Goal: Task Accomplishment & Management: Use online tool/utility

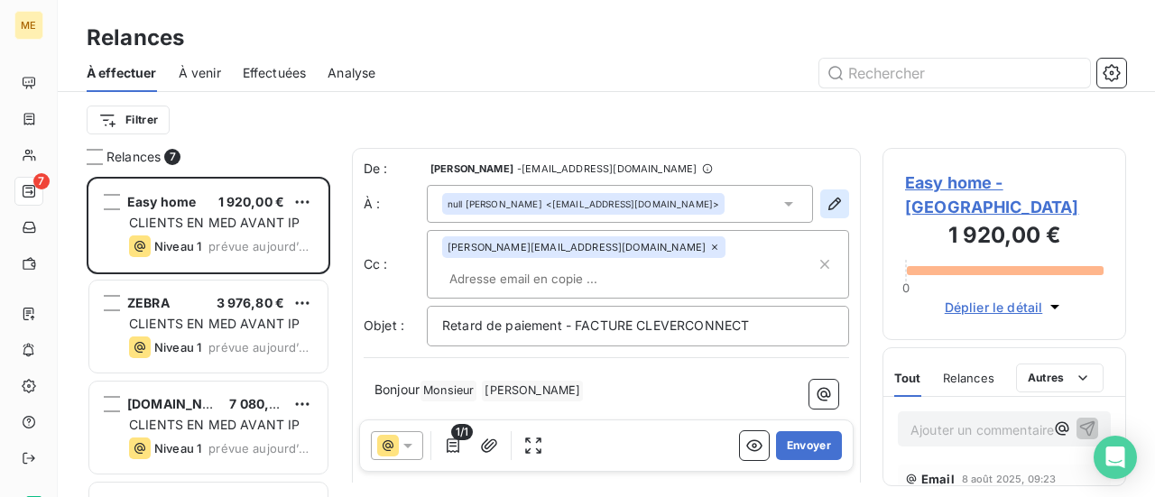
click at [826, 198] on icon "button" at bounding box center [835, 204] width 18 height 18
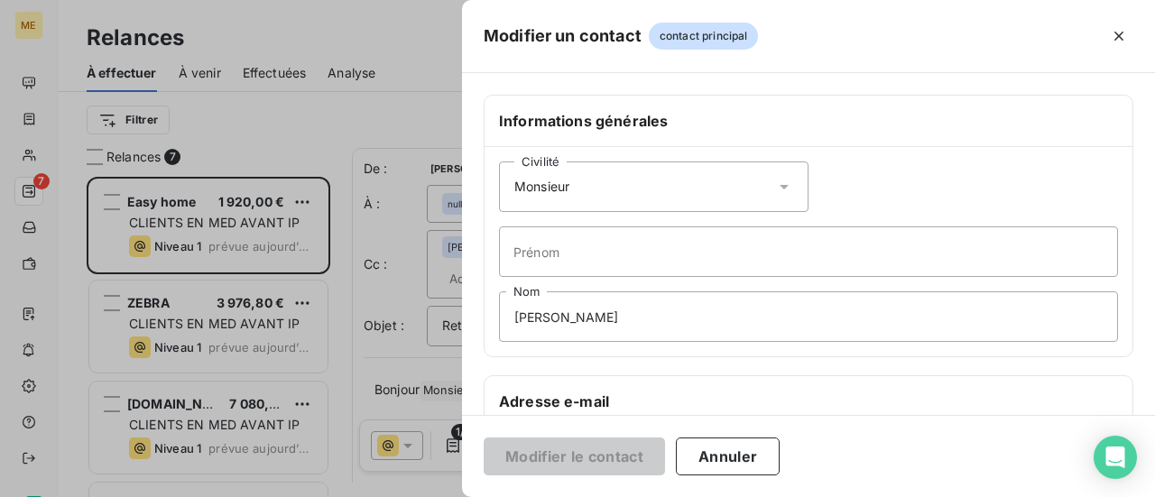
click at [776, 179] on icon at bounding box center [784, 187] width 18 height 18
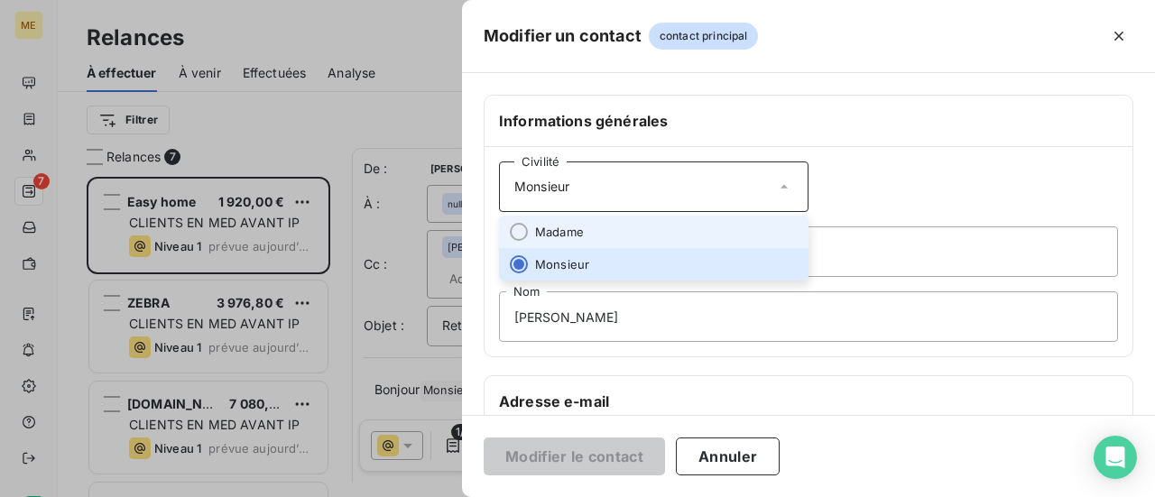
click at [633, 236] on li "Madame" at bounding box center [653, 232] width 309 height 32
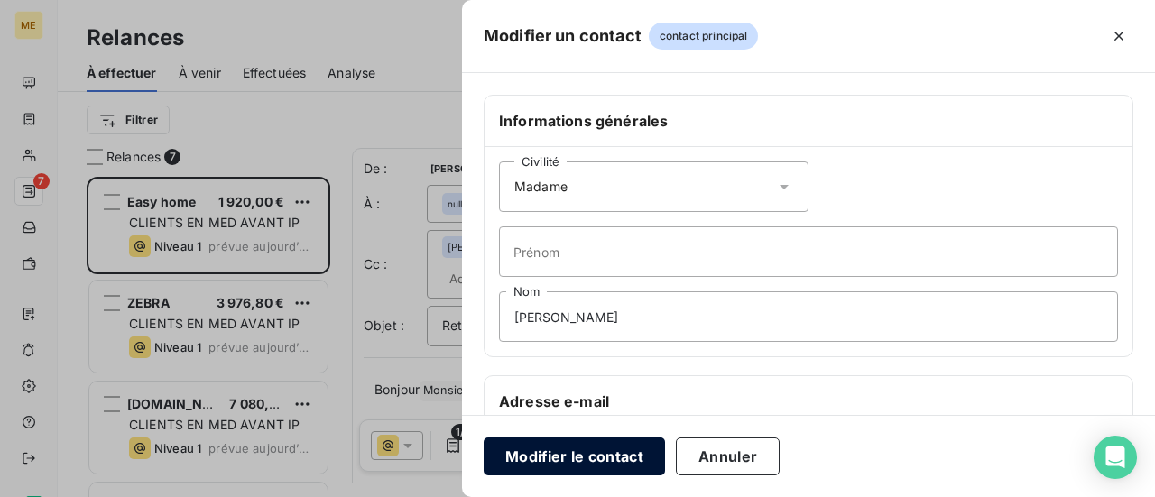
click at [576, 458] on button "Modifier le contact" at bounding box center [574, 457] width 181 height 38
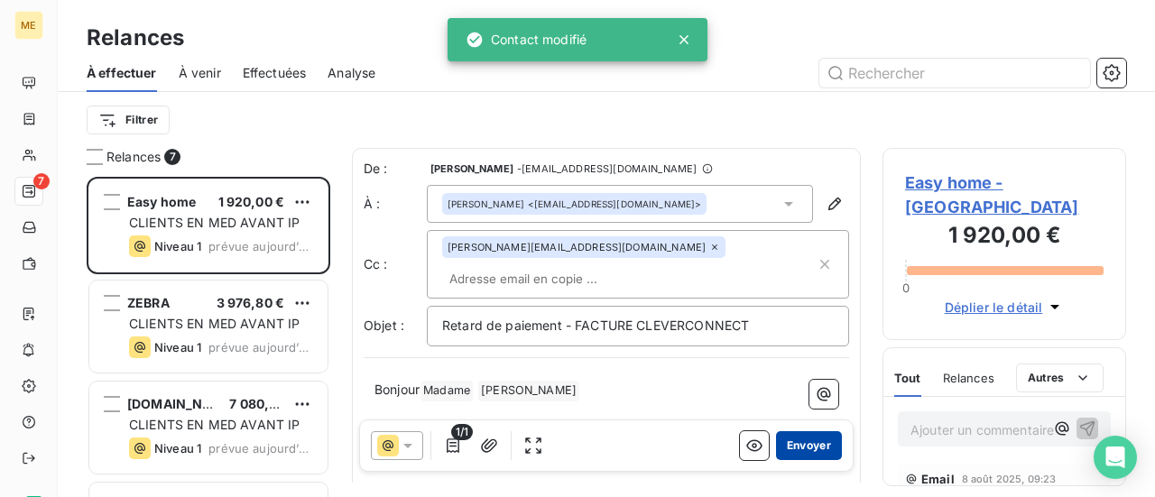
click at [804, 443] on button "Envoyer" at bounding box center [809, 445] width 66 height 29
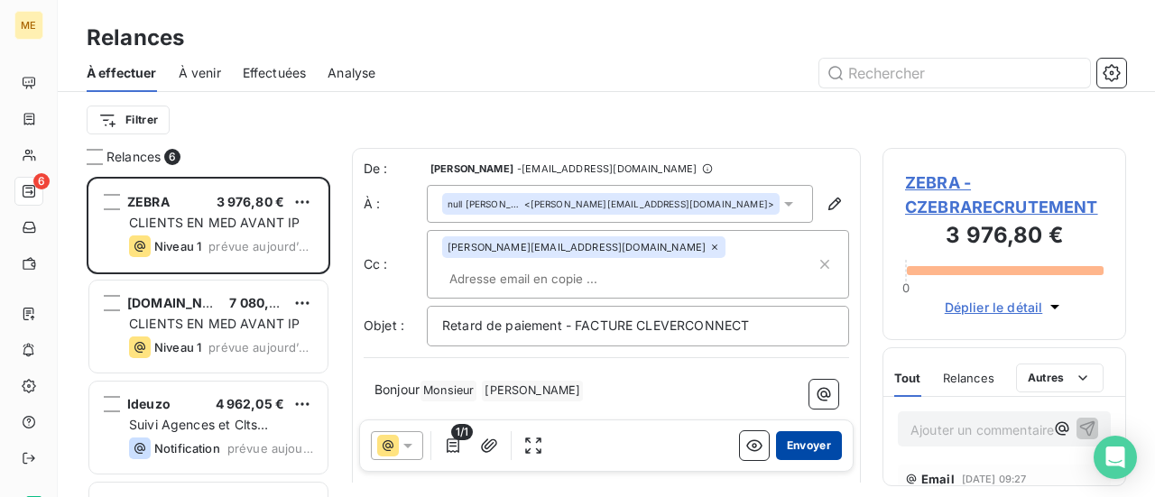
click at [803, 444] on button "Envoyer" at bounding box center [809, 445] width 66 height 29
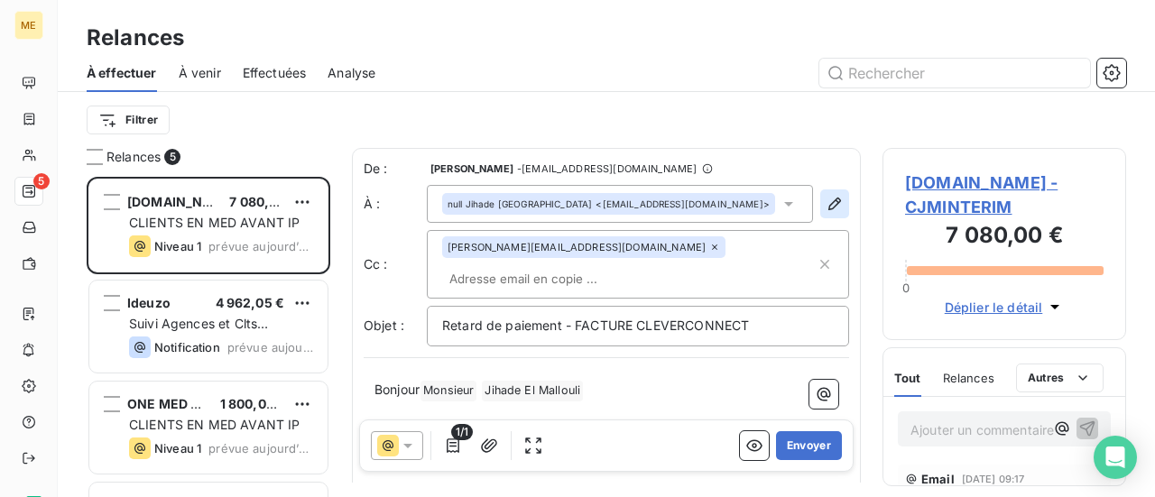
click at [828, 207] on icon "button" at bounding box center [834, 204] width 13 height 13
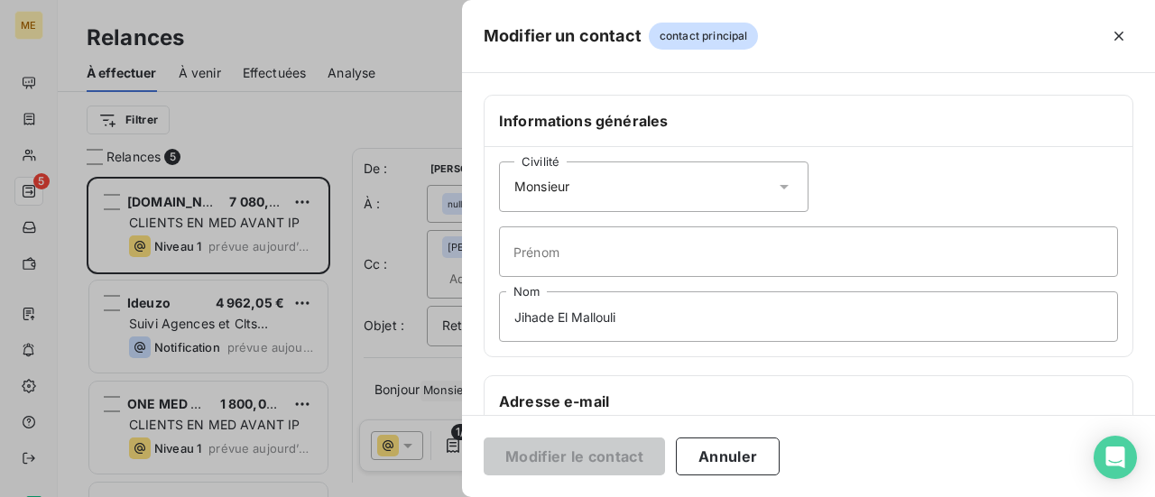
click at [779, 181] on icon at bounding box center [784, 187] width 18 height 18
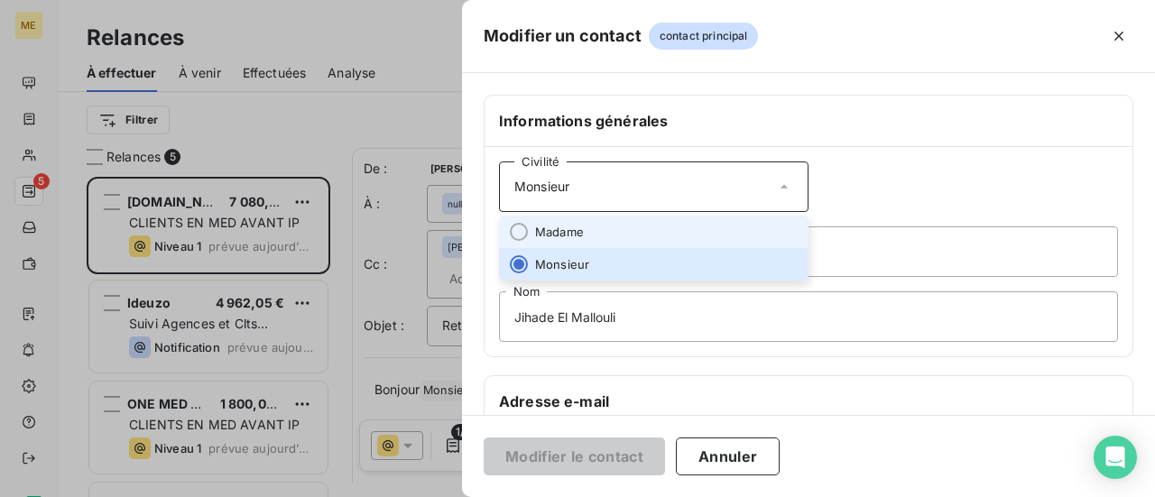
click at [695, 223] on li "Madame" at bounding box center [653, 232] width 309 height 32
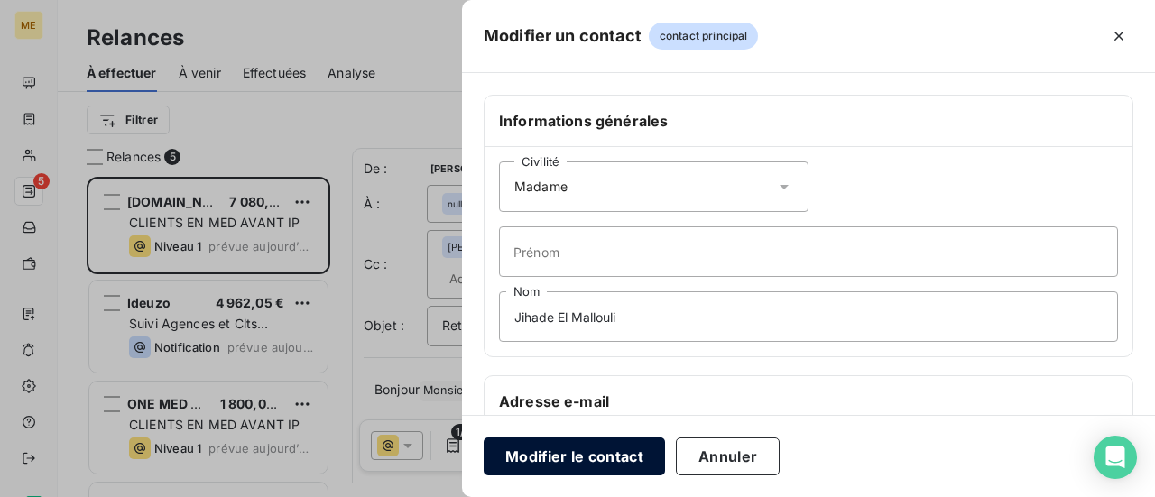
click at [581, 456] on button "Modifier le contact" at bounding box center [574, 457] width 181 height 38
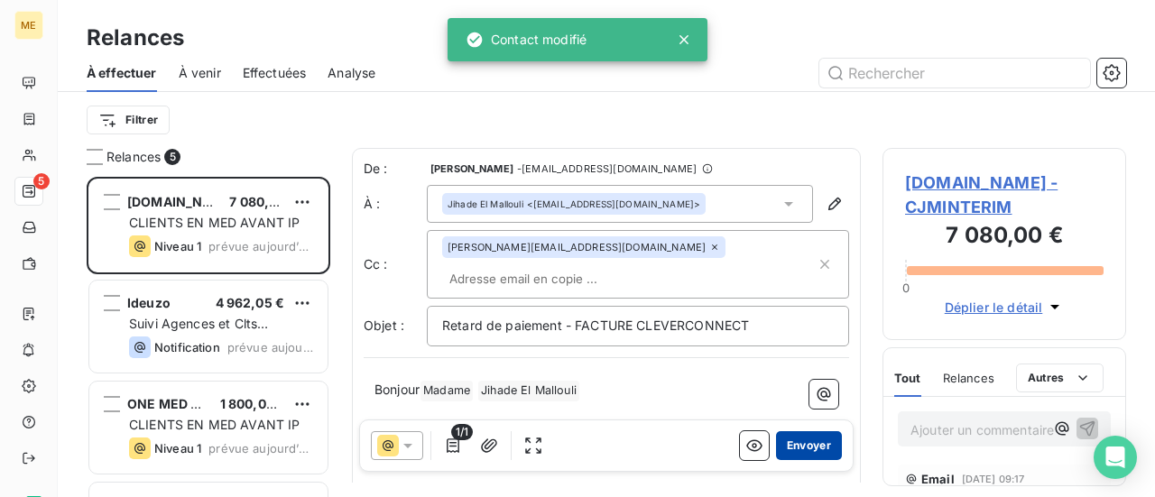
click at [795, 444] on button "Envoyer" at bounding box center [809, 445] width 66 height 29
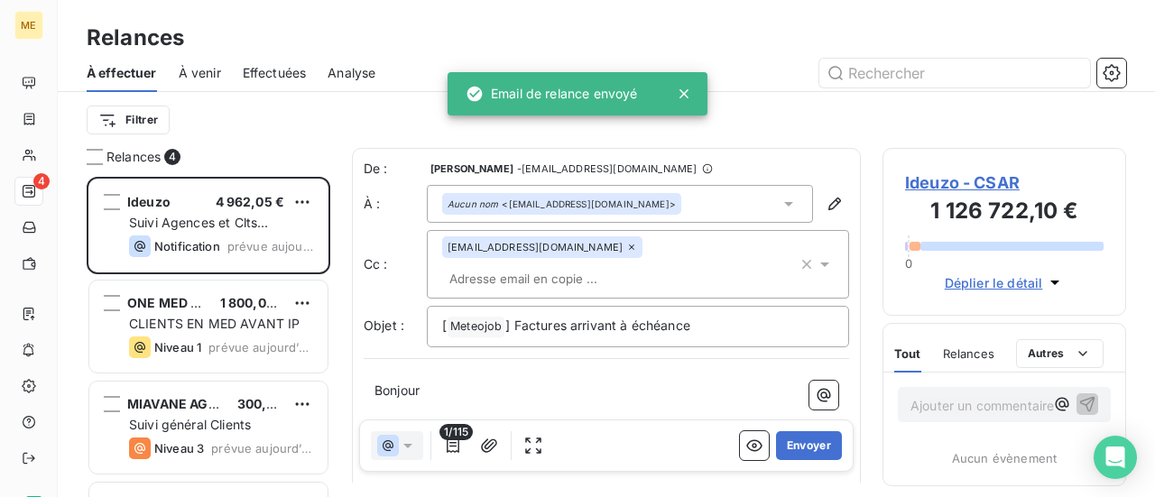
scroll to position [307, 229]
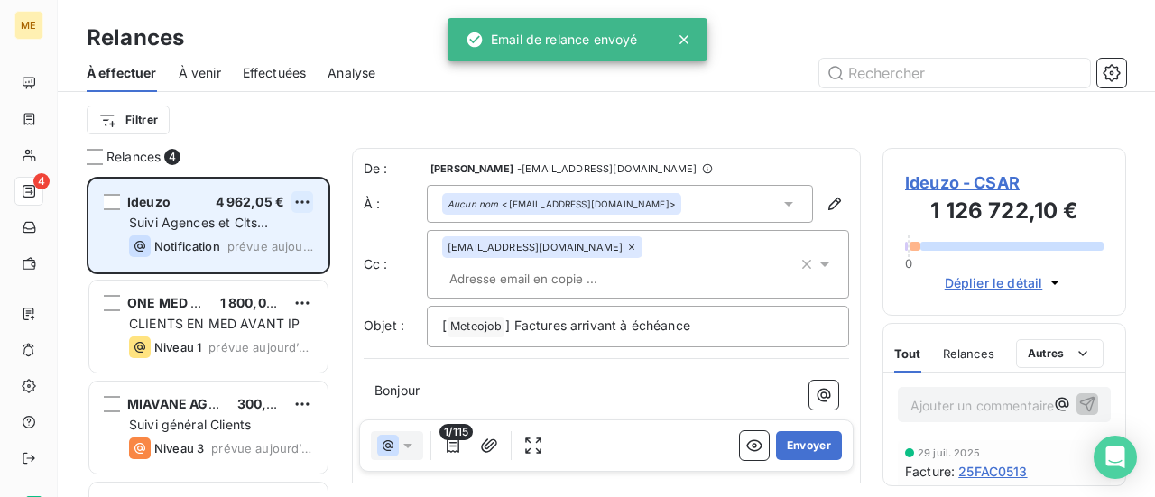
click at [300, 201] on html "ME 4 Relances À effectuer À venir Effectuées Analyse Filtrer Relances 4 Ideuzo …" at bounding box center [577, 248] width 1155 height 497
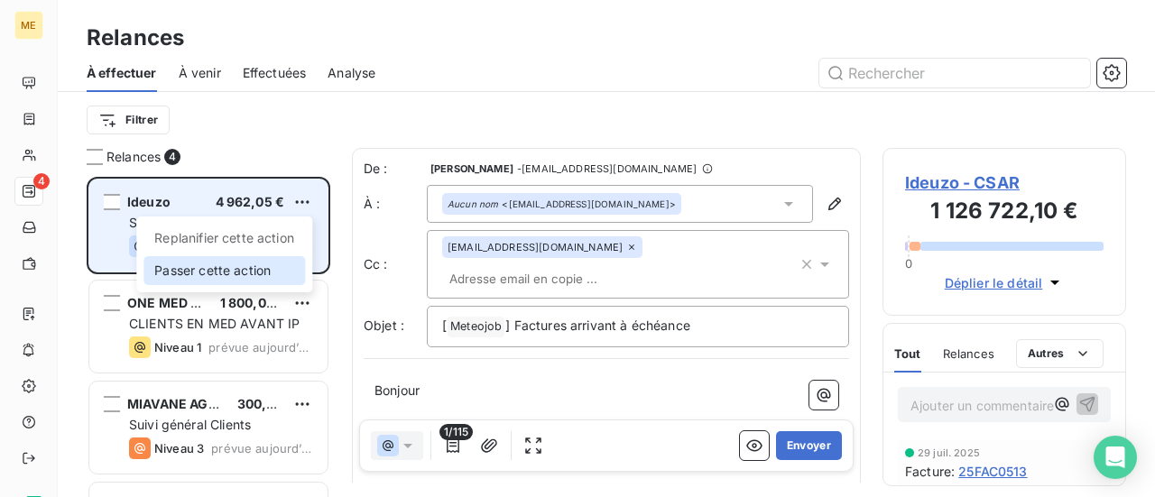
click at [258, 266] on div "Passer cette action" at bounding box center [224, 270] width 162 height 29
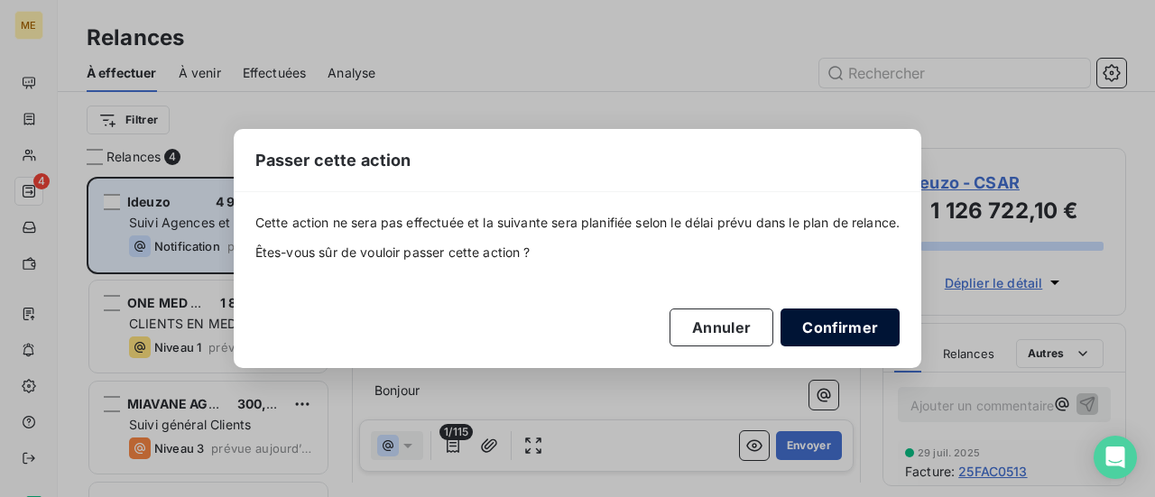
click at [863, 319] on button "Confirmer" at bounding box center [839, 328] width 119 height 38
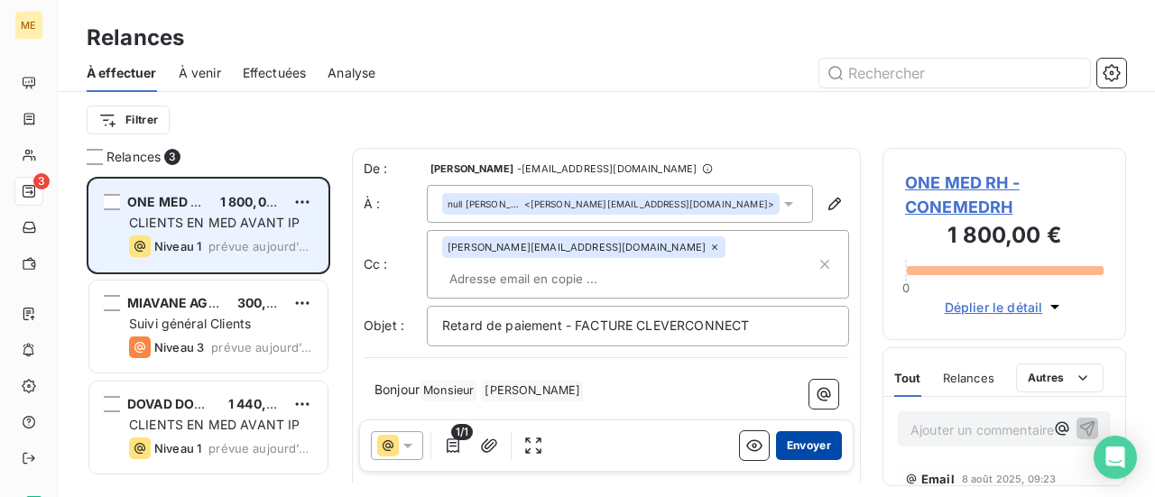
click at [797, 443] on button "Envoyer" at bounding box center [809, 445] width 66 height 29
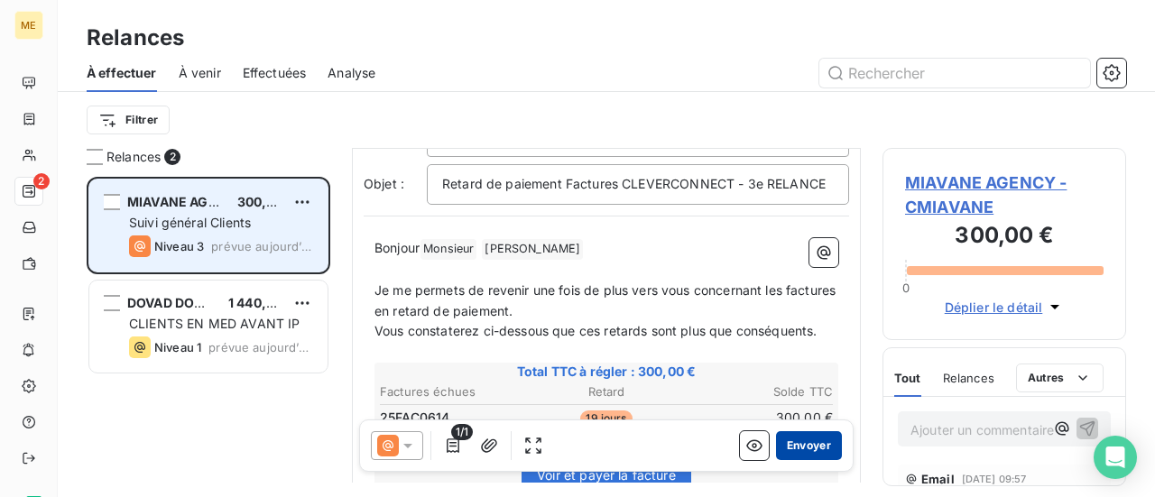
scroll to position [182, 0]
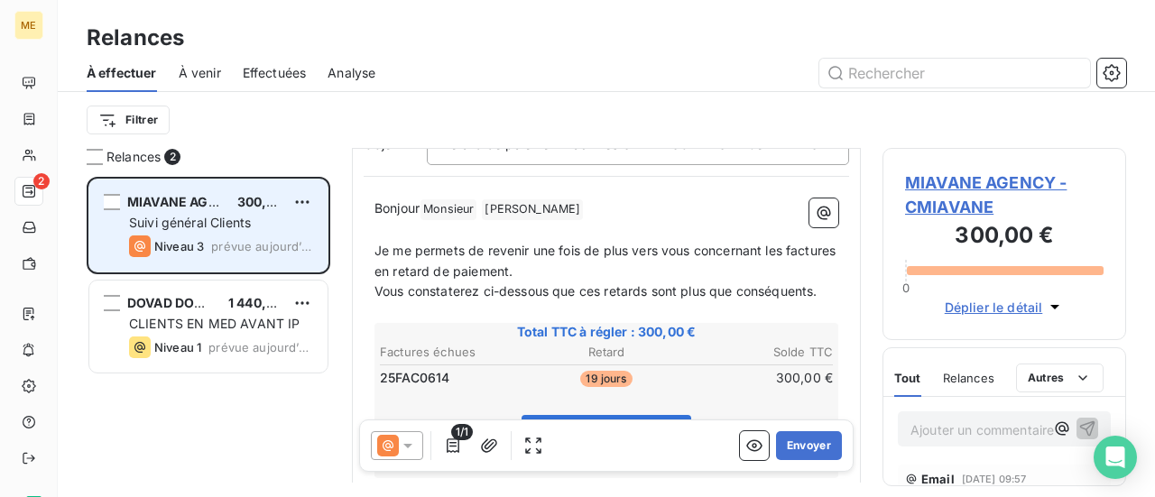
click at [1005, 183] on span "MIAVANE AGENCY - CMIAVANE" at bounding box center [1004, 195] width 199 height 49
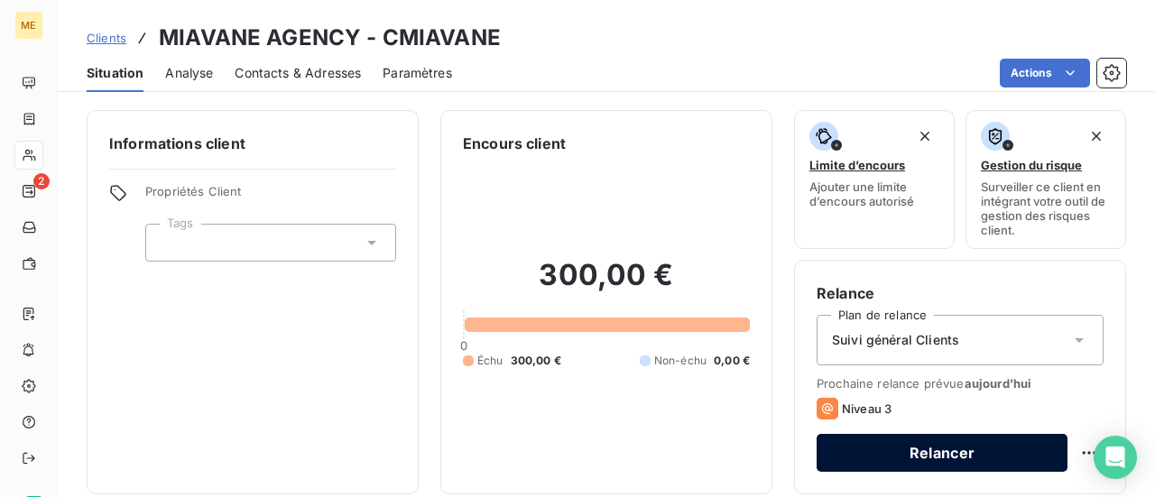
click at [899, 453] on button "Relancer" at bounding box center [942, 453] width 251 height 38
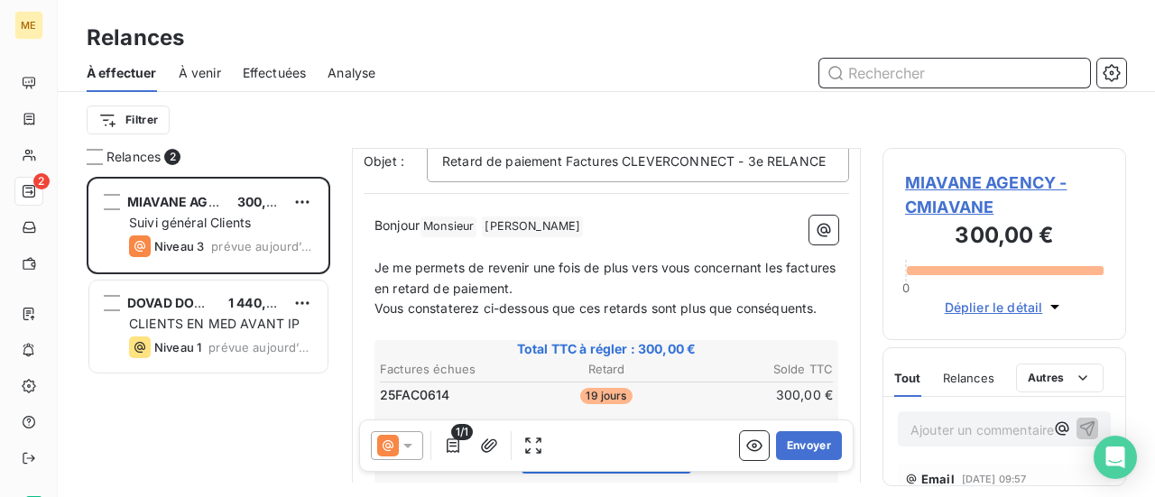
scroll to position [182, 0]
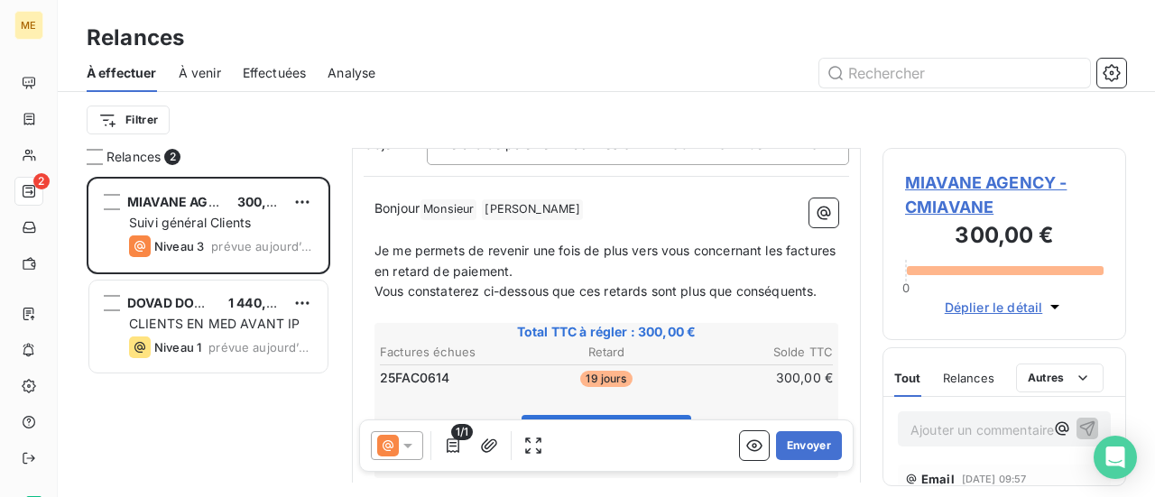
click at [403, 447] on icon at bounding box center [408, 446] width 18 height 18
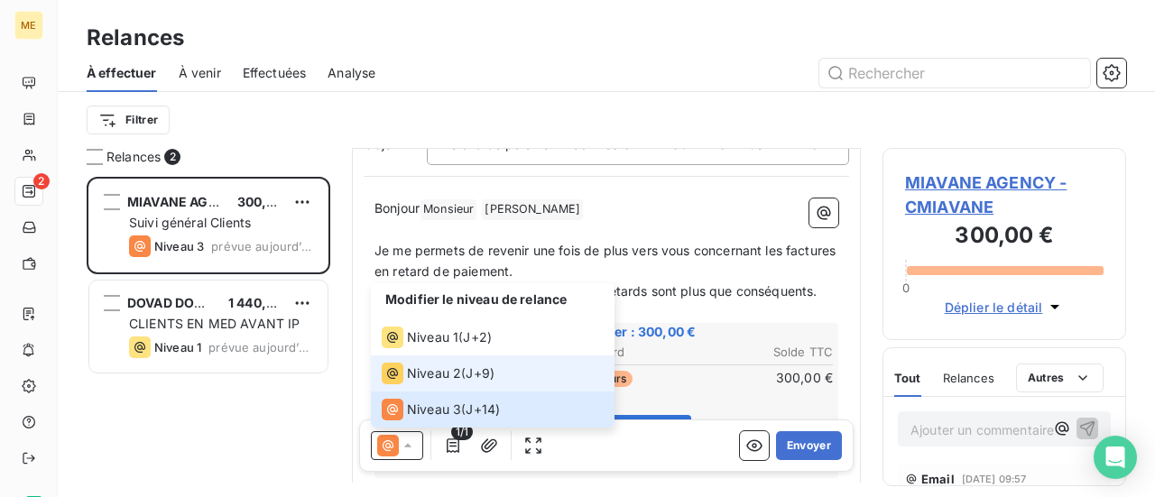
click at [439, 380] on span "Niveau 2" at bounding box center [434, 374] width 54 height 18
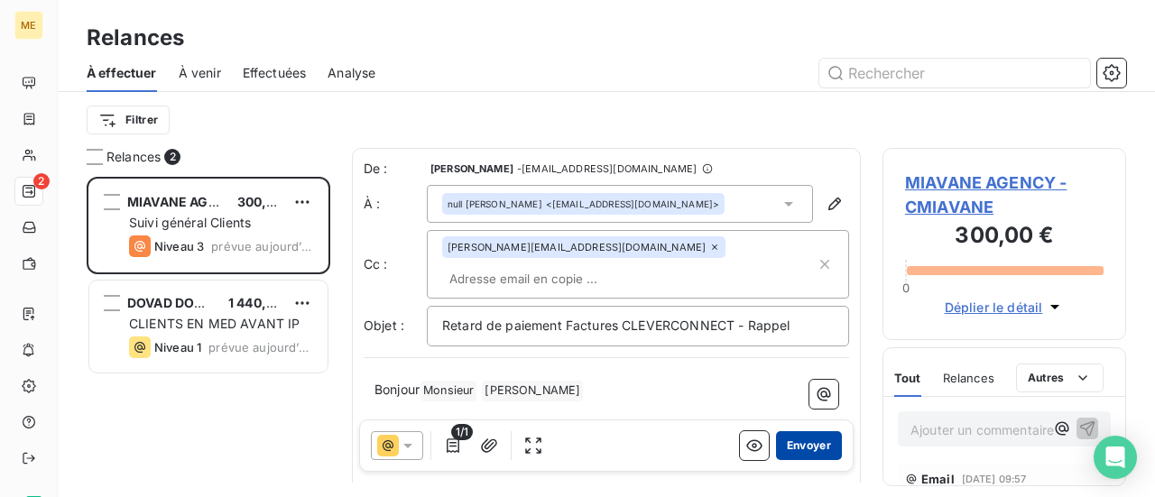
click at [780, 448] on button "Envoyer" at bounding box center [809, 445] width 66 height 29
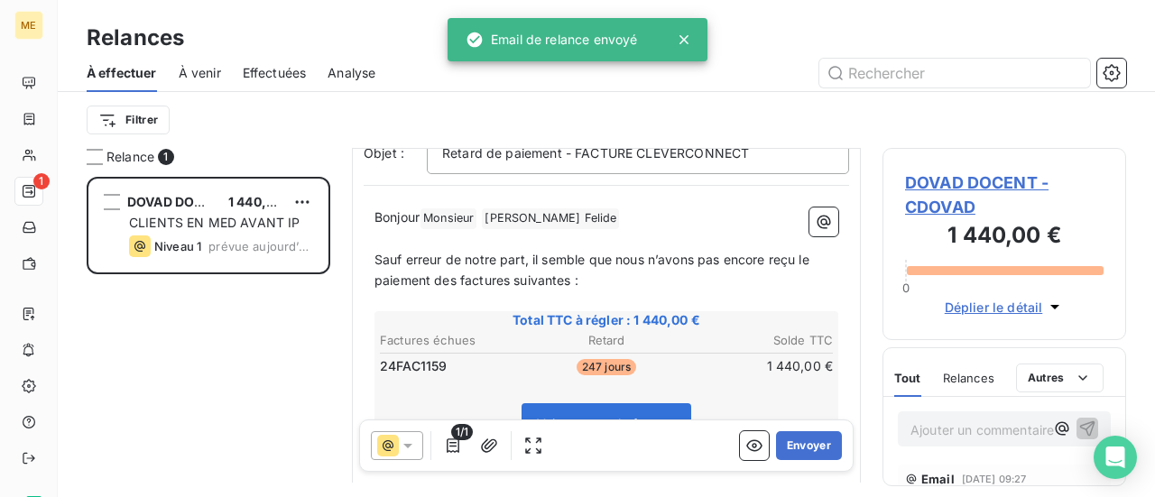
scroll to position [180, 0]
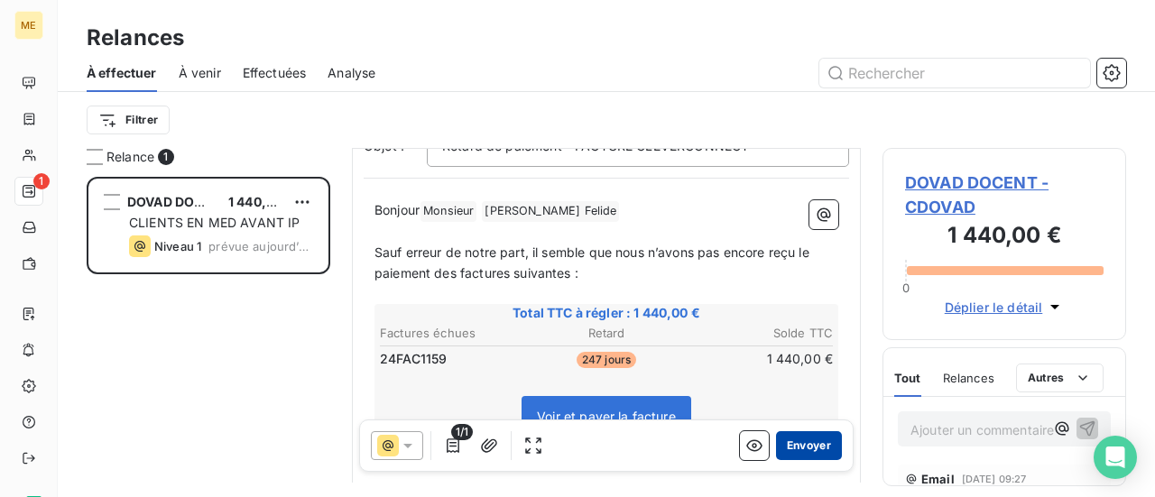
click at [795, 447] on button "Envoyer" at bounding box center [809, 445] width 66 height 29
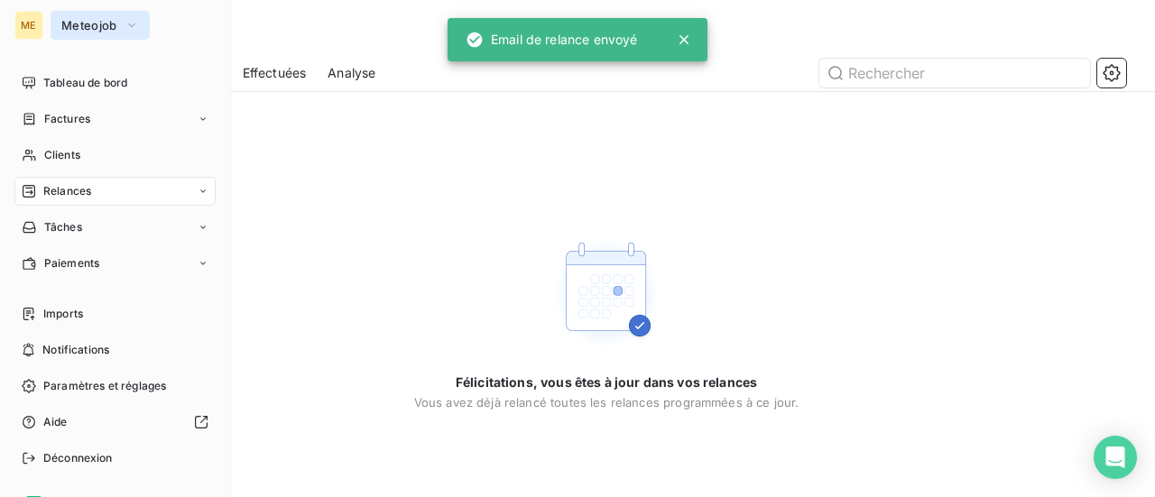
click at [93, 30] on span "Meteojob" at bounding box center [89, 25] width 56 height 14
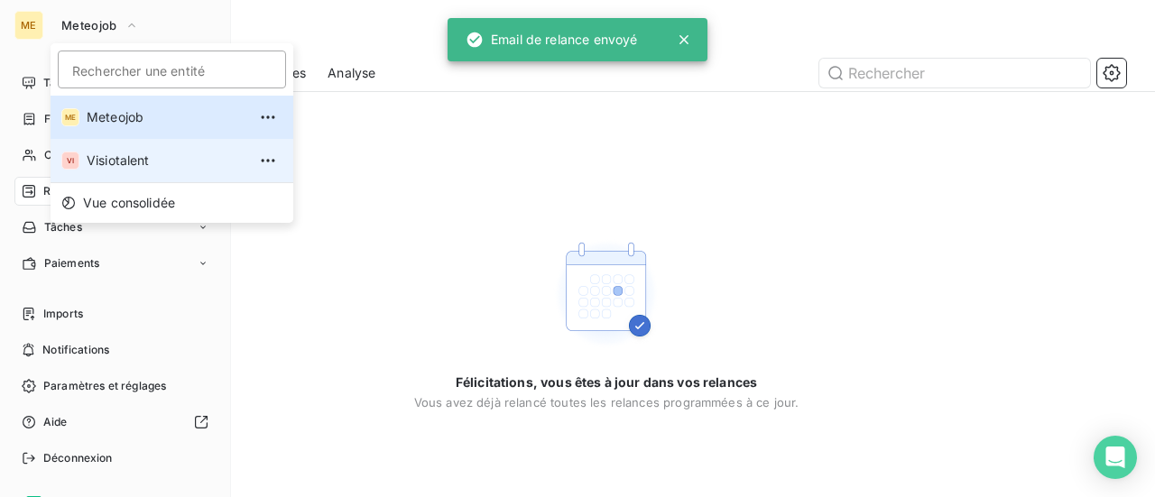
click at [104, 158] on span "Visiotalent" at bounding box center [167, 161] width 160 height 18
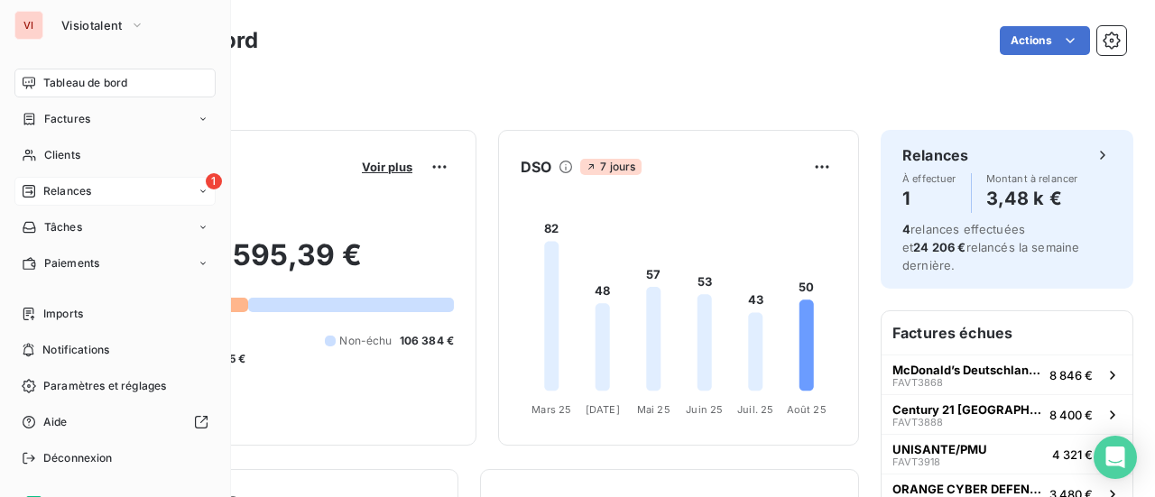
click at [62, 187] on span "Relances" at bounding box center [67, 191] width 48 height 16
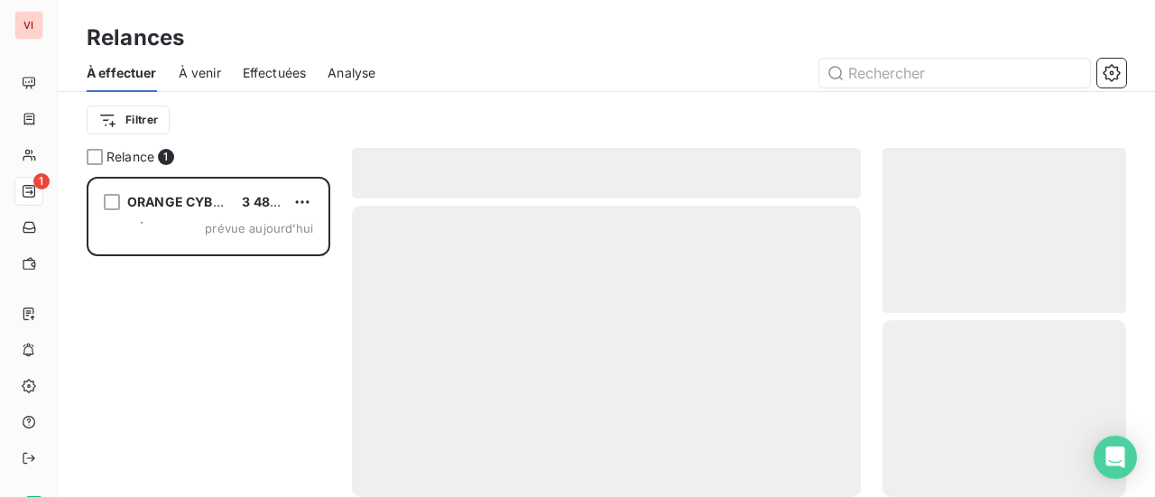
scroll to position [307, 229]
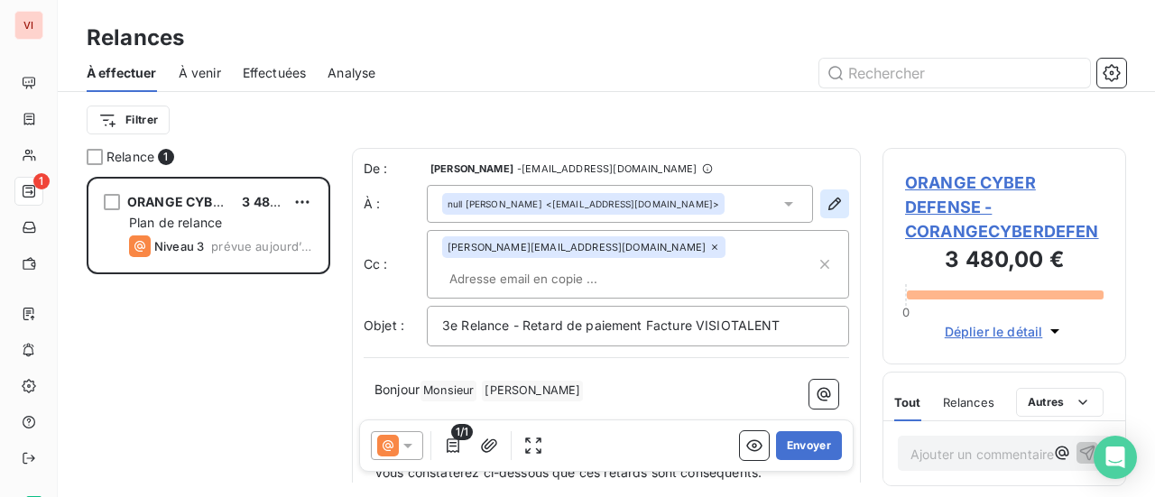
click at [828, 208] on icon "button" at bounding box center [835, 204] width 18 height 18
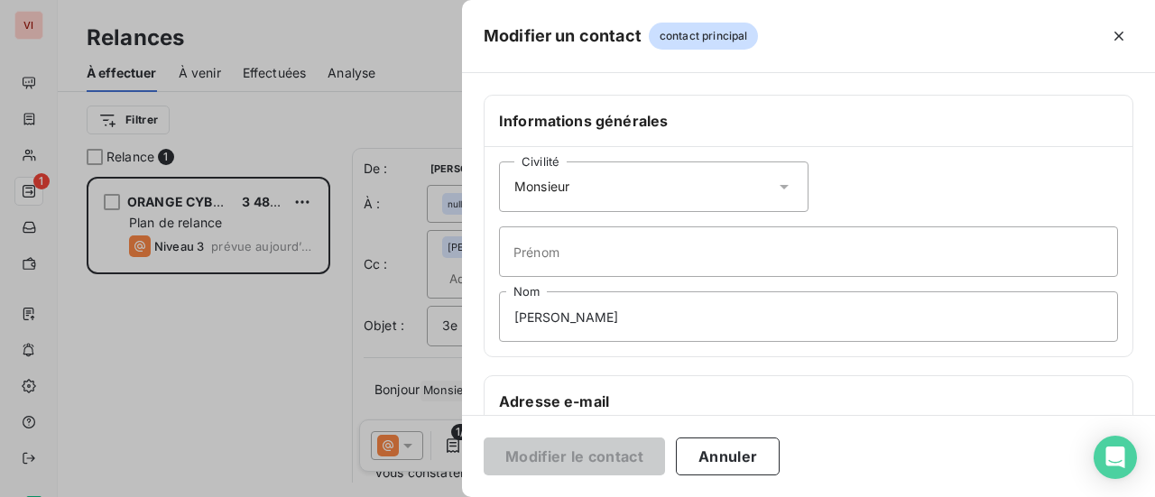
click at [775, 187] on icon at bounding box center [784, 187] width 18 height 18
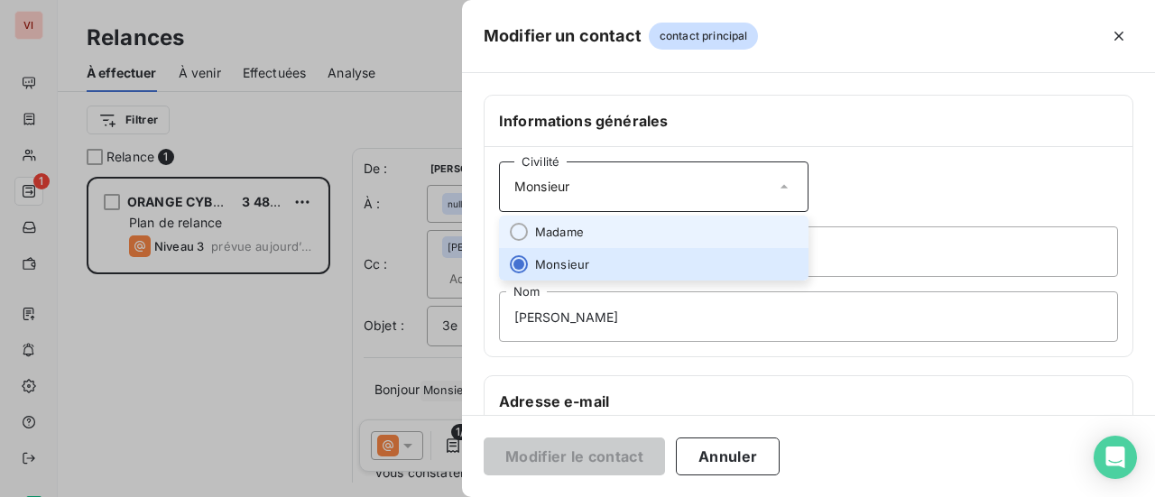
click at [687, 229] on li "Madame" at bounding box center [653, 232] width 309 height 32
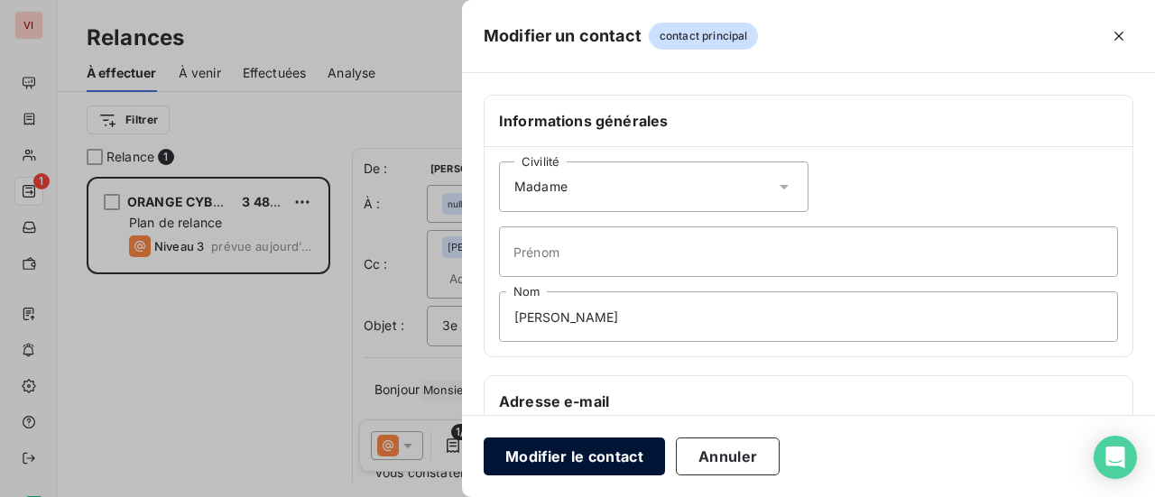
click at [559, 450] on button "Modifier le contact" at bounding box center [574, 457] width 181 height 38
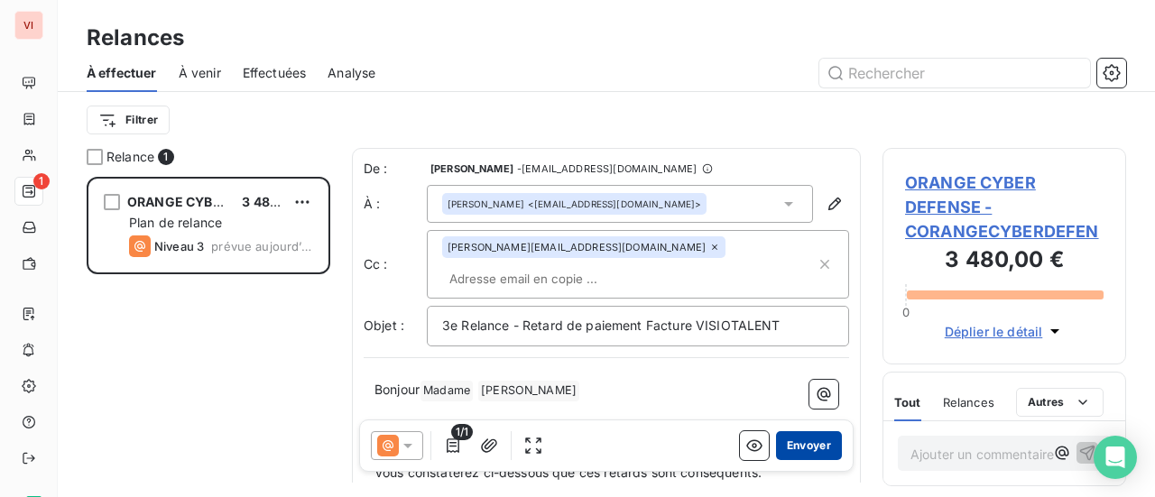
click at [790, 445] on button "Envoyer" at bounding box center [809, 445] width 66 height 29
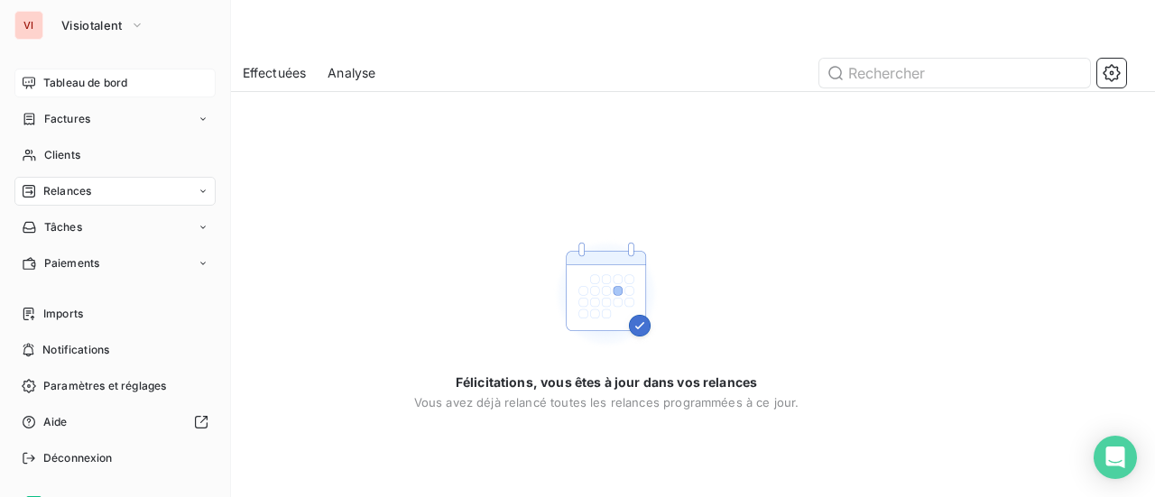
click at [88, 94] on div "Tableau de bord" at bounding box center [114, 83] width 201 height 29
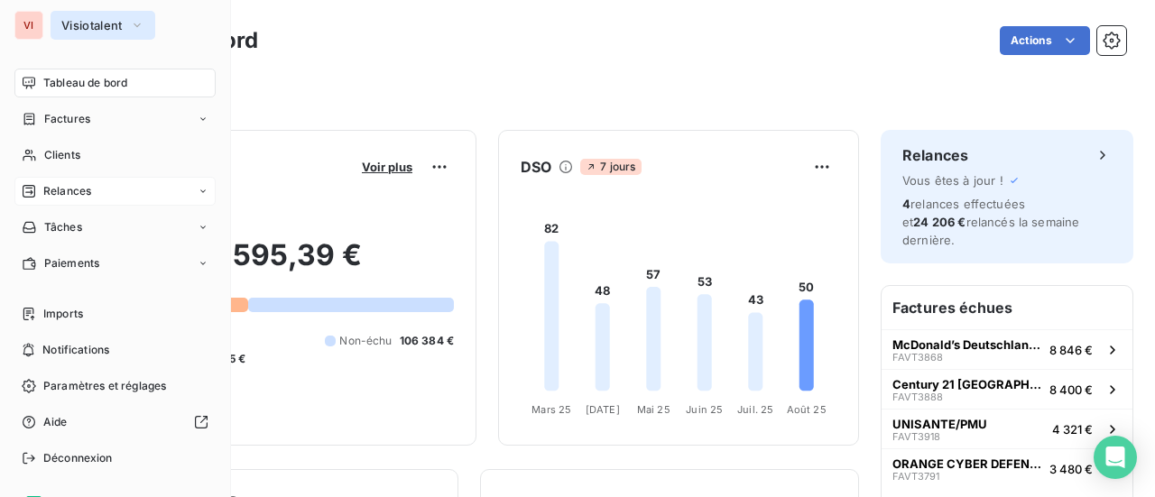
click at [97, 35] on button "Visiotalent" at bounding box center [103, 25] width 105 height 29
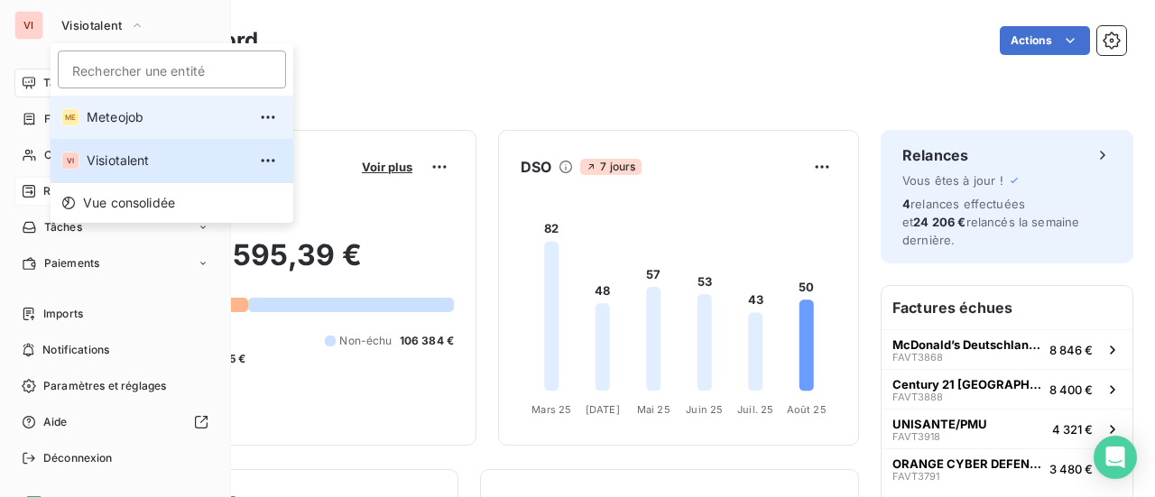
click at [95, 102] on li "ME Meteojob" at bounding box center [172, 117] width 243 height 43
